Goal: Task Accomplishment & Management: Use online tool/utility

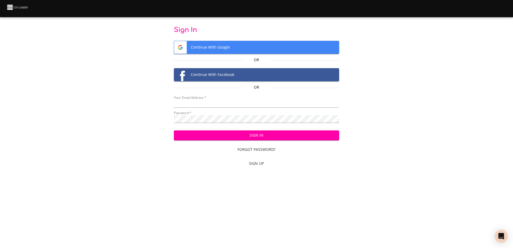
type input "[EMAIL_ADDRESS][DOMAIN_NAME]"
click at [275, 134] on span "Sign In" at bounding box center [256, 135] width 157 height 7
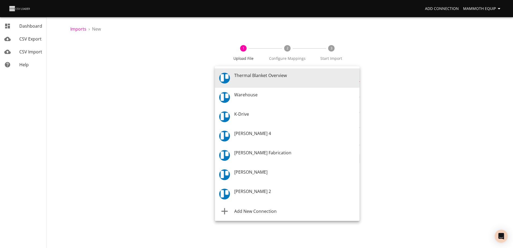
click at [354, 79] on body "Add Connection Mammoth Equip Dashboard CSV Export CSV Import Help Imports › New…" at bounding box center [256, 124] width 513 height 248
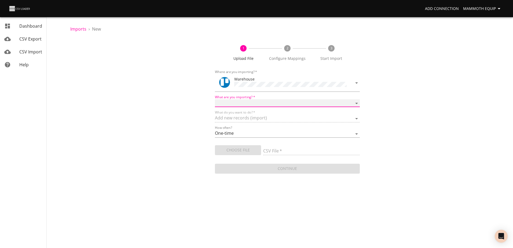
drag, startPoint x: 355, startPoint y: 101, endPoint x: 344, endPoint y: 102, distance: 11.0
click at [355, 101] on select "Boards Cards Checkitems Checklists" at bounding box center [287, 103] width 145 height 8
select select "cards"
click at [215, 99] on select "Boards Cards Checkitems Checklists" at bounding box center [287, 103] width 145 height 8
click at [243, 149] on span "Choose File" at bounding box center [238, 150] width 38 height 7
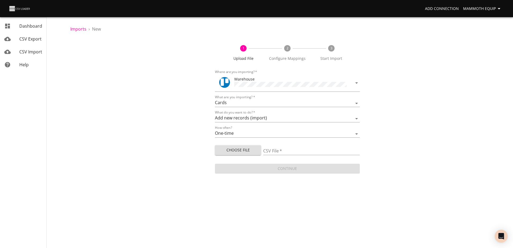
type input "Import1.xlsx"
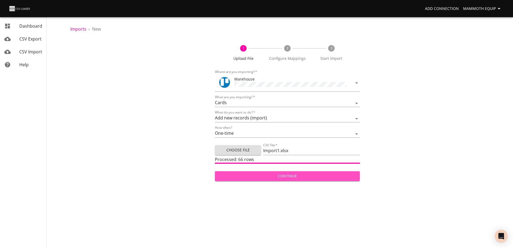
click at [266, 177] on span "Continue" at bounding box center [287, 176] width 136 height 7
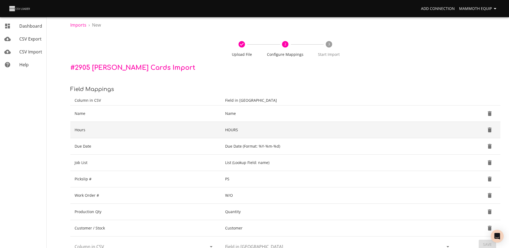
scroll to position [57, 0]
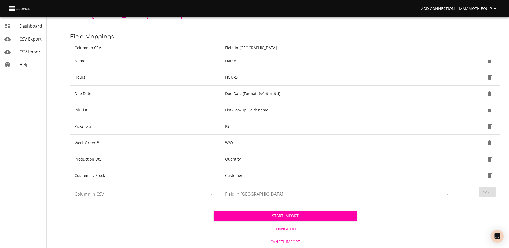
click at [241, 219] on button "Start Import" at bounding box center [284, 216] width 143 height 10
